Goal: Information Seeking & Learning: Learn about a topic

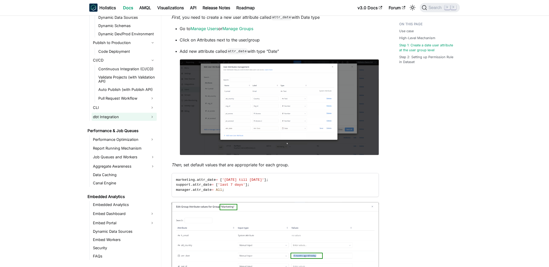
scroll to position [546, 0]
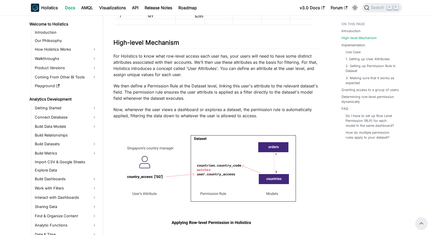
scroll to position [344, 0]
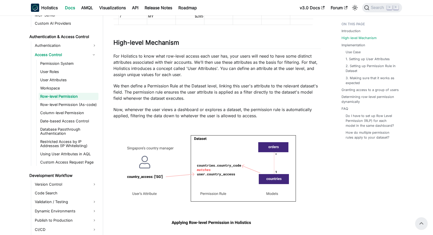
click at [67, 67] on ul "Permission System User Roles User Attributes Workspace Row-level Permission Row…" at bounding box center [67, 113] width 62 height 106
click at [67, 70] on link "User Roles" at bounding box center [69, 71] width 60 height 7
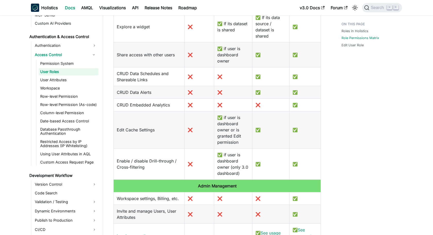
scroll to position [249, 0]
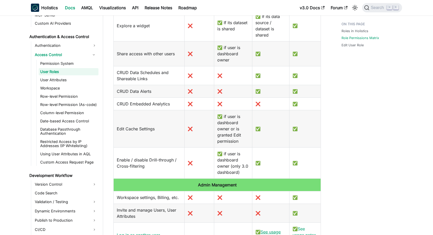
click at [268, 230] on link "See usage notes for more details." at bounding box center [269, 239] width 29 height 18
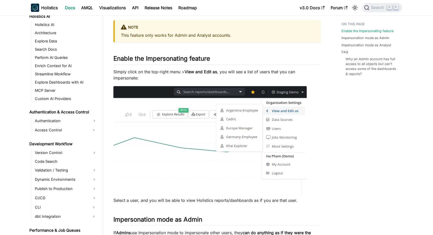
scroll to position [262, 0]
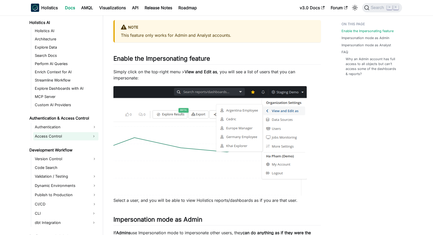
click at [61, 136] on link "Access Control" at bounding box center [61, 136] width 56 height 8
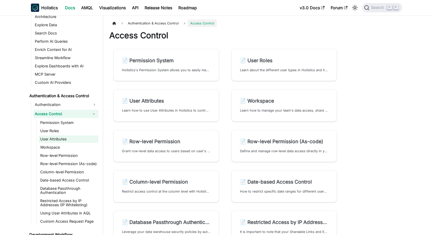
click at [61, 139] on link "User Attributes" at bounding box center [69, 139] width 60 height 7
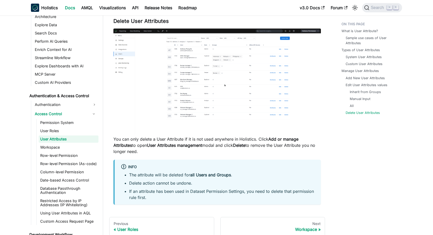
scroll to position [1987, 0]
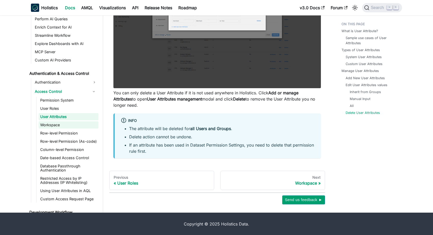
click at [67, 126] on link "Workspace" at bounding box center [69, 125] width 60 height 7
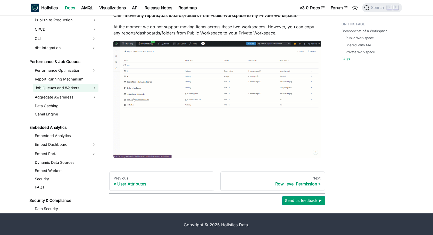
scroll to position [528, 0]
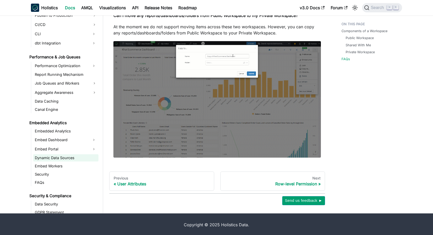
click at [63, 155] on link "Dynamic Data Sources" at bounding box center [65, 158] width 65 height 7
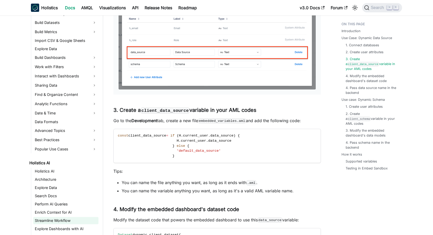
scroll to position [121, 0]
click at [65, 75] on link "Interact with Dashboards" at bounding box center [65, 76] width 65 height 8
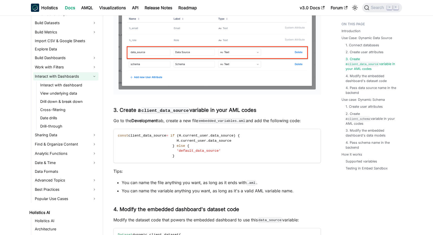
click at [65, 75] on link "Interact with Dashboards" at bounding box center [65, 76] width 65 height 8
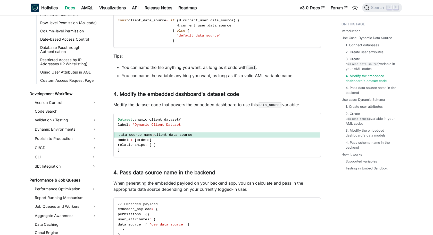
scroll to position [432, 0]
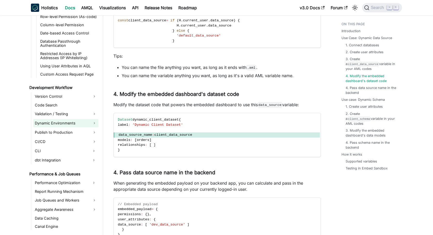
click at [61, 122] on link "Dynamic Environments" at bounding box center [65, 123] width 65 height 8
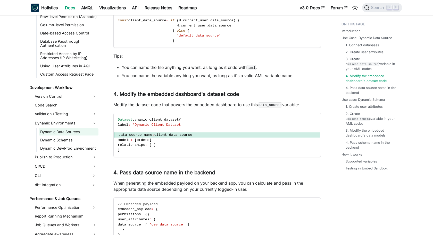
click at [61, 132] on link "Dynamic Data Sources" at bounding box center [69, 132] width 60 height 7
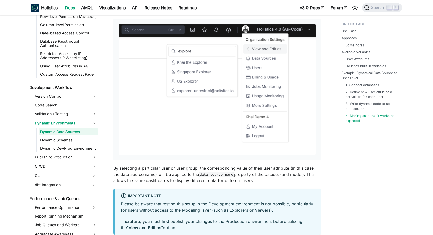
scroll to position [1731, 0]
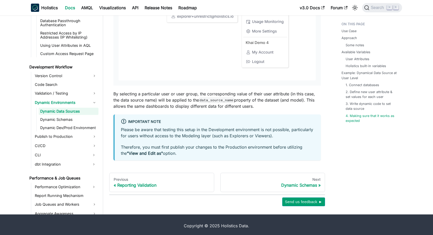
click at [76, 113] on ul "Dynamic Data Sources Dynamic Schemas Dynamic Dev/Prod Environment" at bounding box center [67, 120] width 62 height 24
click at [75, 119] on link "Dynamic Schemas" at bounding box center [69, 119] width 60 height 7
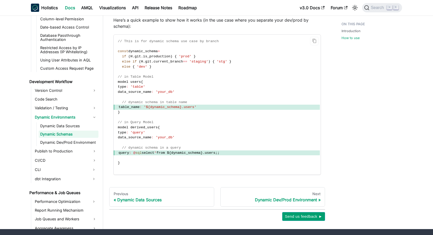
scroll to position [295, 0]
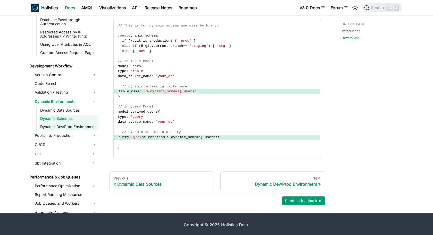
click at [68, 126] on link "Dynamic Dev/Prod Environment" at bounding box center [69, 126] width 60 height 7
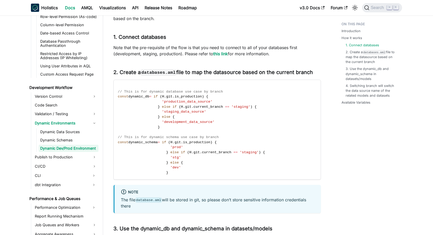
scroll to position [398, 0]
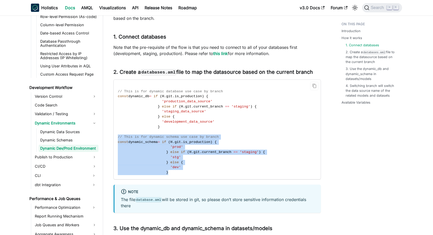
drag, startPoint x: 181, startPoint y: 173, endPoint x: 116, endPoint y: 133, distance: 75.8
click at [116, 134] on code "// This is for dynamic database use case by branch const dynamic_db = if ( H . …" at bounding box center [217, 130] width 206 height 100
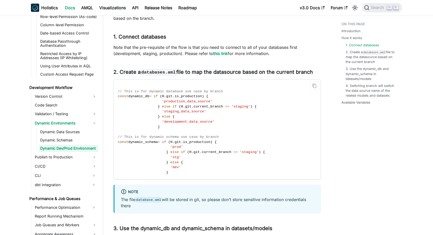
click at [196, 160] on code "// This is for dynamic database use case by branch const dynamic_db = if ( H . …" at bounding box center [217, 130] width 206 height 100
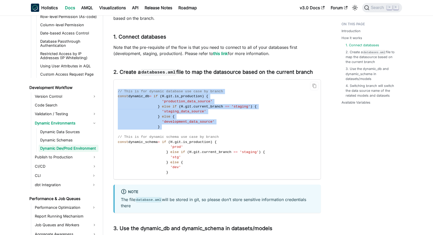
drag, startPoint x: 206, startPoint y: 134, endPoint x: 113, endPoint y: 89, distance: 102.3
click at [114, 89] on code "// This is for dynamic database use case by branch const dynamic_db = if ( H . …" at bounding box center [217, 130] width 206 height 100
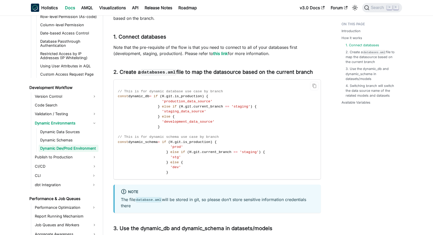
click at [151, 142] on span "dynamic_schema" at bounding box center [142, 142] width 29 height 4
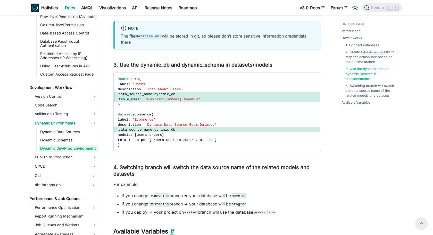
scroll to position [561, 0]
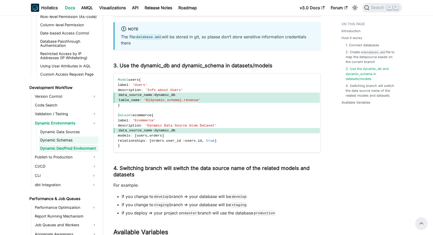
click at [80, 143] on link "Dynamic Schemas" at bounding box center [69, 140] width 60 height 7
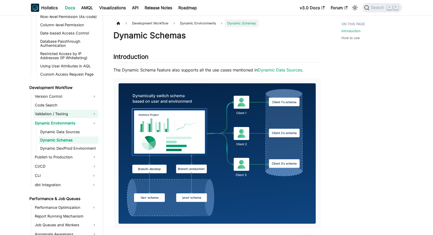
click at [74, 116] on link "Validation / Testing" at bounding box center [65, 114] width 65 height 8
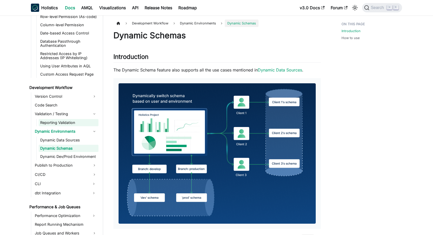
click at [73, 120] on link "Reporting Validation" at bounding box center [69, 122] width 60 height 7
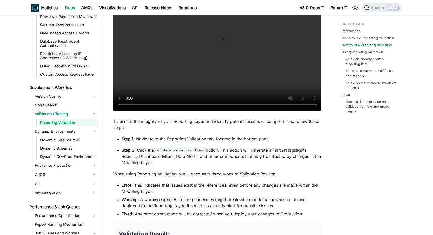
scroll to position [435, 0]
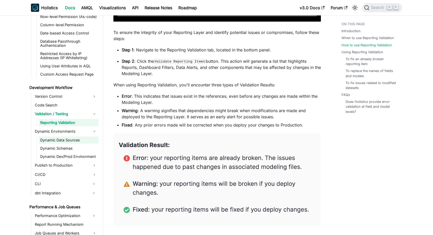
click at [40, 141] on link "Dynamic Data Sources" at bounding box center [69, 140] width 60 height 7
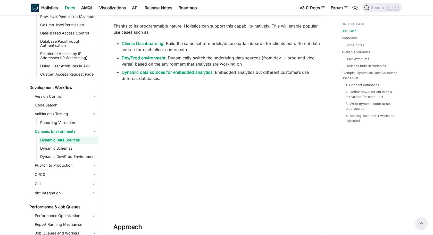
scroll to position [230, 0]
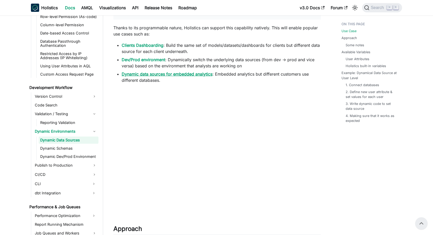
click at [148, 73] on link "Dynamic data sources for embedded analytics" at bounding box center [167, 74] width 91 height 5
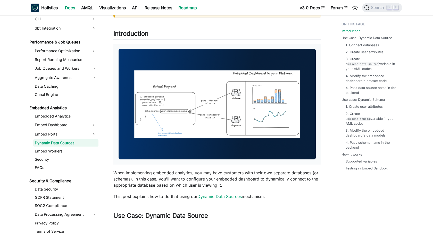
scroll to position [69, 0]
click at [53, 117] on link "Embedded Analytics" at bounding box center [65, 116] width 65 height 7
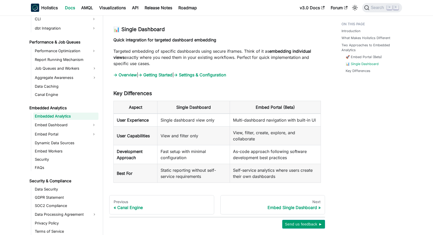
scroll to position [579, 0]
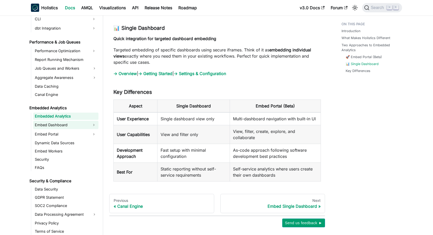
click at [74, 121] on link "Embed Dashboard" at bounding box center [61, 125] width 56 height 8
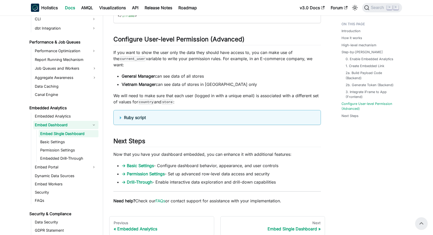
scroll to position [1680, 0]
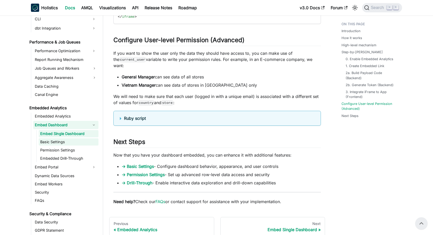
click at [58, 144] on link "Basic Settings" at bounding box center [69, 142] width 60 height 7
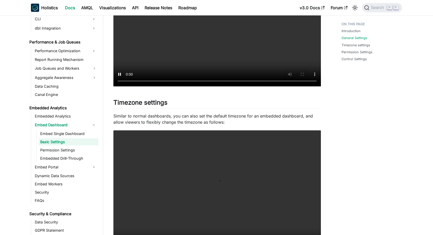
scroll to position [203, 0]
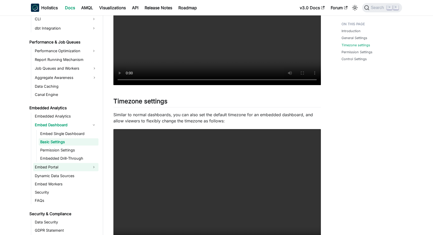
click at [64, 166] on link "Embed Portal" at bounding box center [61, 167] width 56 height 8
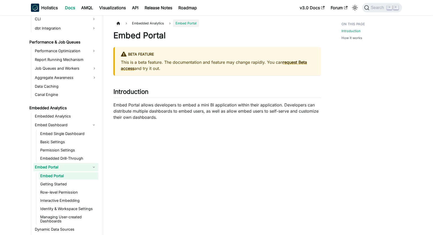
click at [64, 166] on link "Embed Portal" at bounding box center [61, 167] width 56 height 8
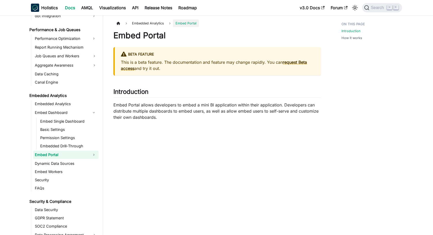
scroll to position [615, 0]
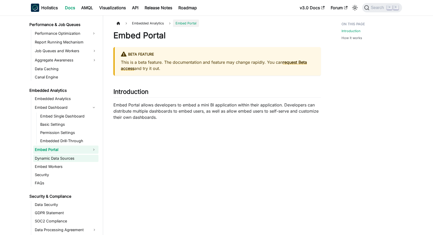
click at [60, 160] on link "Dynamic Data Sources" at bounding box center [65, 158] width 65 height 7
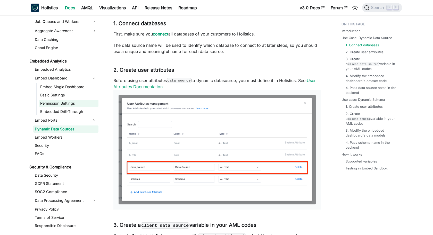
scroll to position [650, 0]
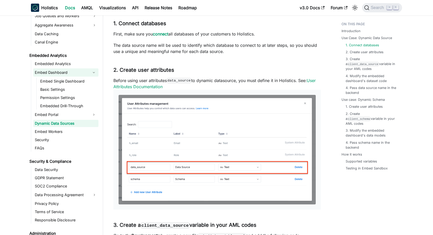
click at [46, 72] on link "Embed Dashboard" at bounding box center [61, 73] width 56 height 8
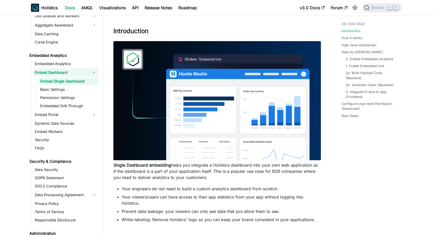
scroll to position [33, 0]
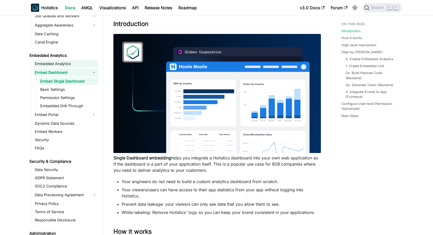
click at [45, 64] on link "Embedded Analytics" at bounding box center [65, 63] width 65 height 7
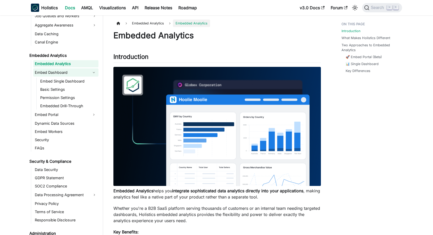
click at [46, 71] on link "Embed Dashboard" at bounding box center [61, 73] width 56 height 8
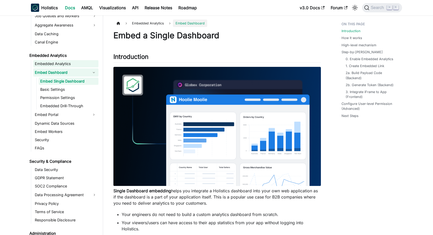
click at [49, 61] on link "Embedded Analytics" at bounding box center [65, 63] width 65 height 7
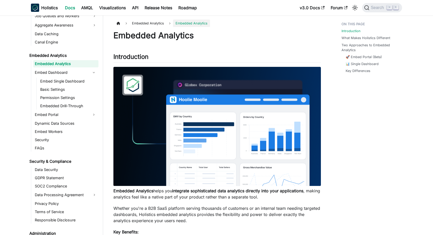
click at [48, 64] on link "Embedded Analytics" at bounding box center [65, 63] width 65 height 7
click at [49, 70] on link "Embed Dashboard" at bounding box center [61, 73] width 56 height 8
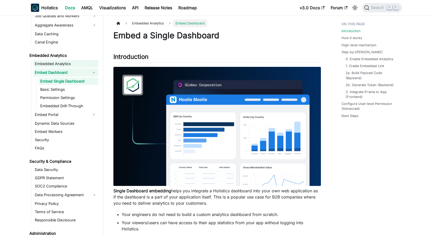
click at [49, 65] on link "Embedded Analytics" at bounding box center [65, 63] width 65 height 7
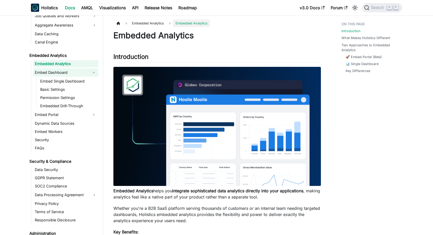
click at [49, 76] on link "Embed Dashboard" at bounding box center [61, 73] width 56 height 8
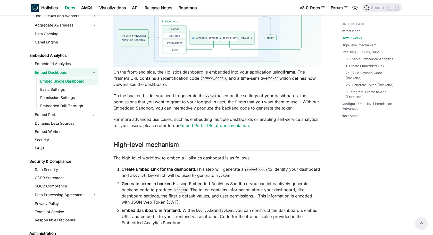
scroll to position [303, 0]
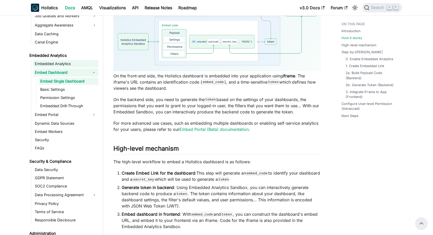
click at [55, 66] on link "Embedded Analytics" at bounding box center [65, 63] width 65 height 7
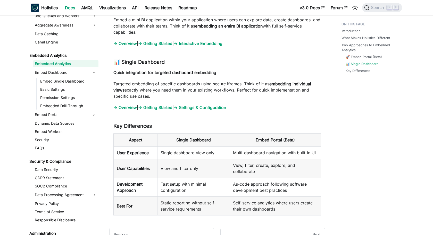
scroll to position [545, 0]
click at [59, 75] on link "Embed Dashboard" at bounding box center [61, 73] width 56 height 8
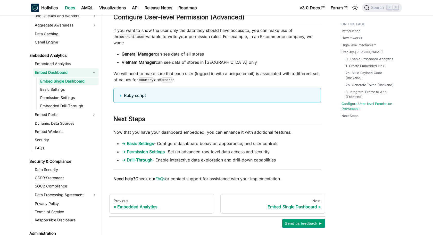
scroll to position [1704, 0]
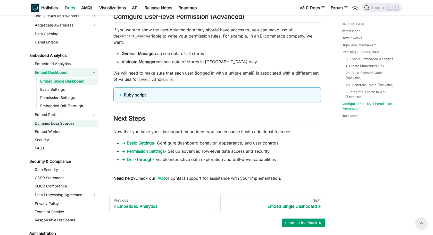
click at [63, 122] on link "Dynamic Data Sources" at bounding box center [65, 123] width 65 height 7
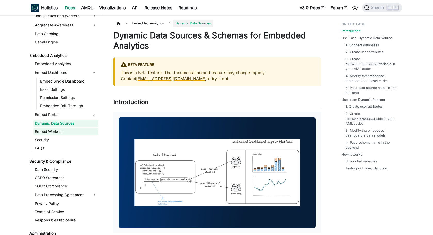
click at [60, 130] on link "Embed Workers" at bounding box center [65, 131] width 65 height 7
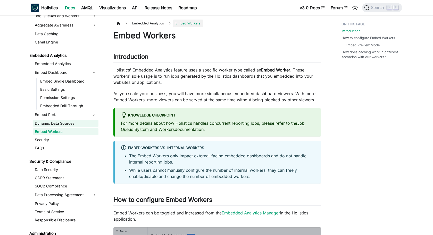
click at [63, 125] on link "Dynamic Data Sources" at bounding box center [65, 123] width 65 height 7
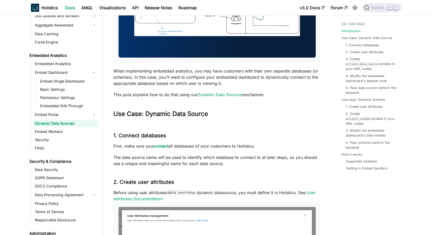
scroll to position [172, 0]
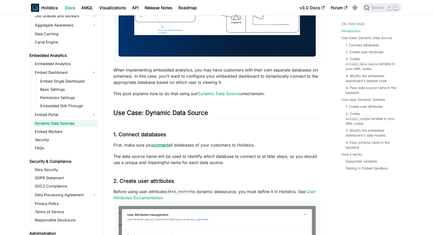
click at [162, 143] on link "connect" at bounding box center [160, 145] width 15 height 5
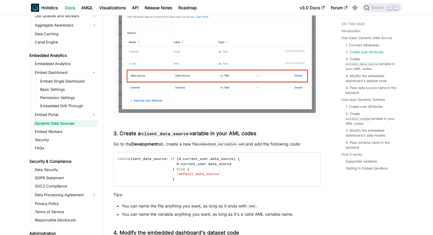
scroll to position [381, 0]
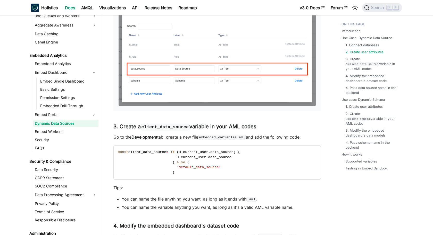
click at [222, 139] on code "embedded_variables.aml" at bounding box center [222, 137] width 48 height 5
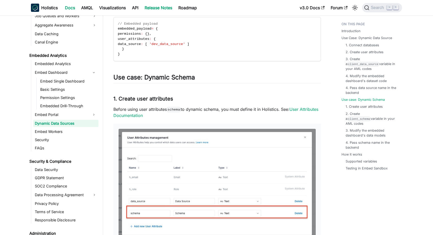
scroll to position [697, 0]
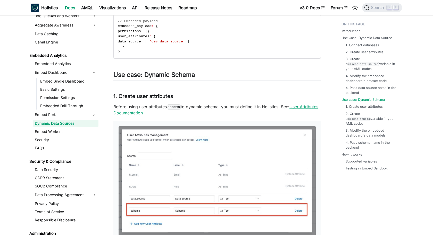
click at [152, 112] on link "User Attributes Documentation" at bounding box center [215, 109] width 205 height 11
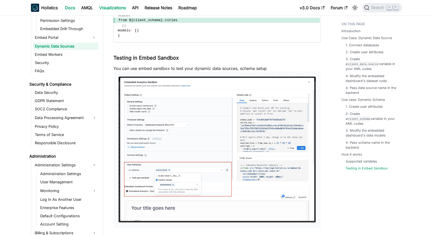
scroll to position [1441, 0]
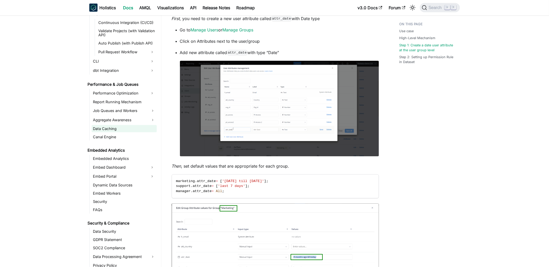
scroll to position [597, 0]
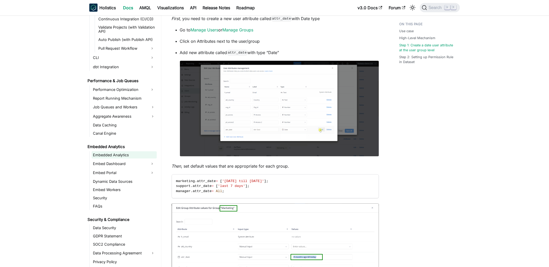
click at [117, 158] on link "Embedded Analytics" at bounding box center [124, 154] width 65 height 7
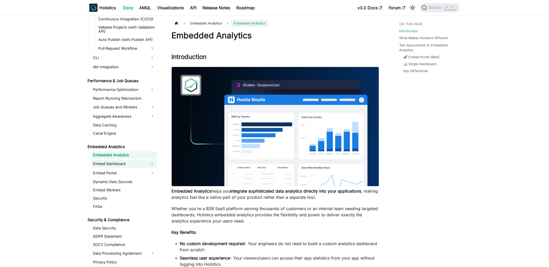
click at [116, 160] on link "Embed Dashboard" at bounding box center [120, 164] width 56 height 8
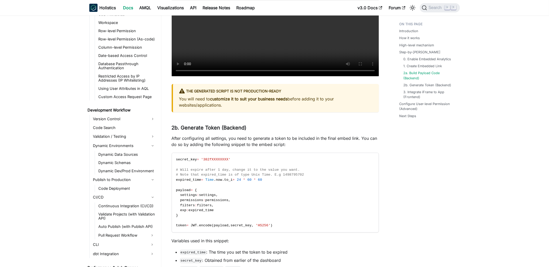
scroll to position [408, 0]
click at [116, 154] on link "Dynamic Data Sources" at bounding box center [127, 155] width 60 height 7
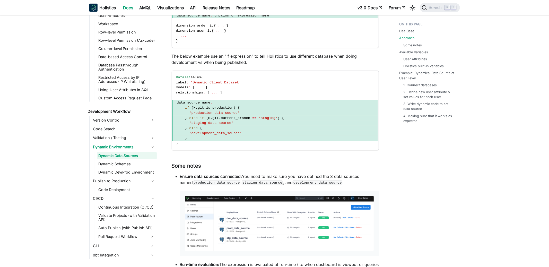
scroll to position [408, 0]
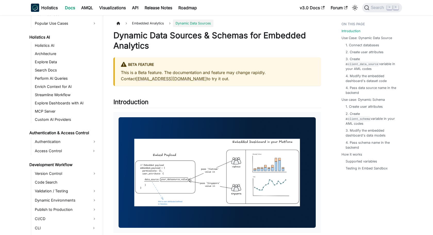
scroll to position [257, 0]
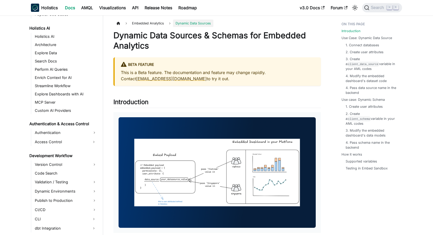
click at [54, 29] on link "Holistics AI" at bounding box center [63, 28] width 71 height 7
click at [52, 34] on link "Holistics AI" at bounding box center [65, 36] width 65 height 7
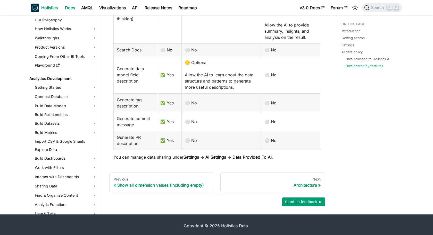
click at [43, 6] on b "Holistics" at bounding box center [49, 8] width 16 height 6
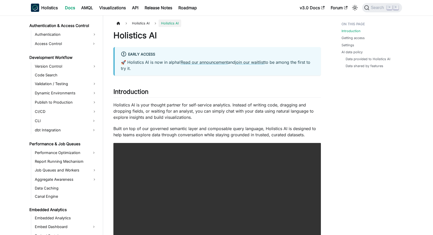
scroll to position [358, 0]
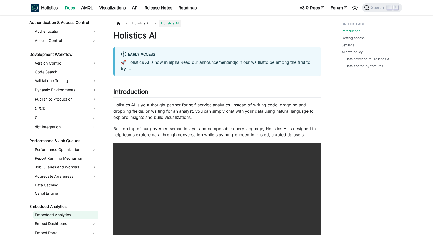
click at [56, 216] on link "Embedded Analytics" at bounding box center [65, 215] width 65 height 7
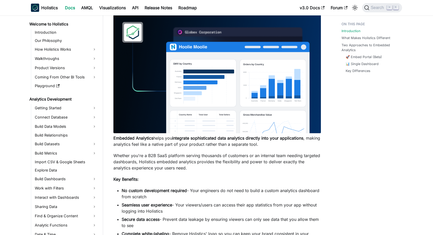
scroll to position [42, 0]
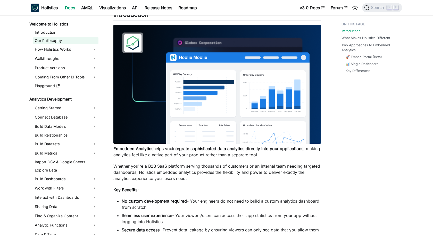
click at [62, 39] on link "Our Philosophy" at bounding box center [65, 40] width 65 height 7
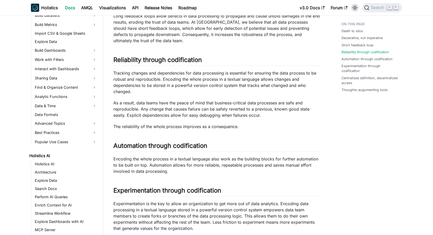
scroll to position [141, 0]
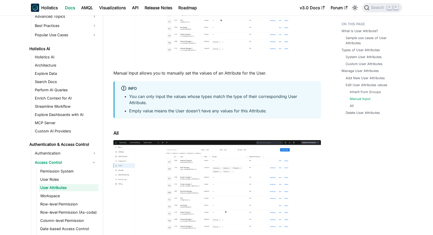
scroll to position [1987, 0]
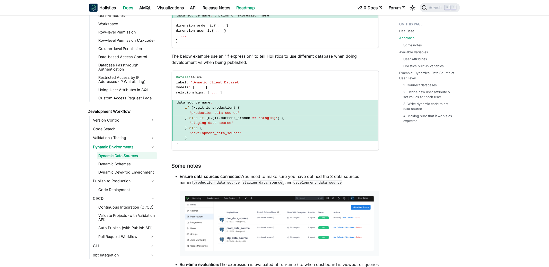
scroll to position [408, 0]
